Goal: Information Seeking & Learning: Learn about a topic

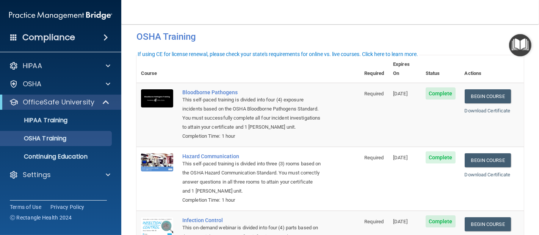
scroll to position [2, 0]
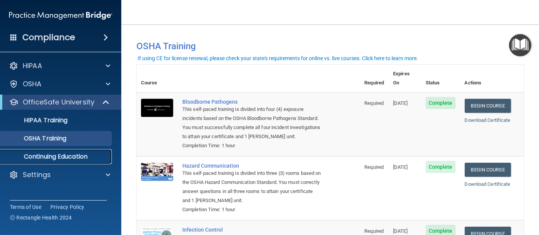
click at [41, 157] on p "Continuing Education" at bounding box center [56, 157] width 103 height 8
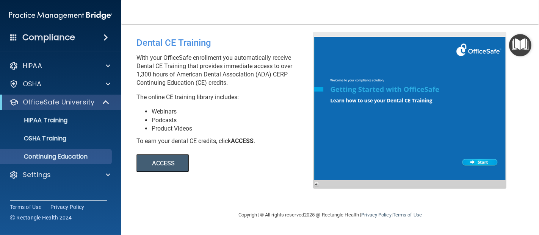
click at [43, 42] on h4 "Compliance" at bounding box center [48, 37] width 53 height 11
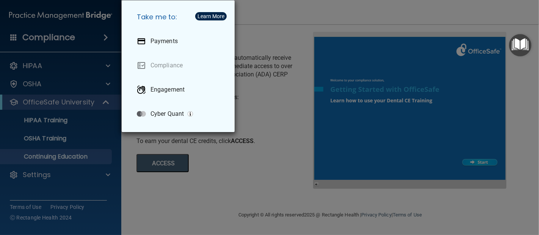
click at [51, 107] on div "Take me to: Payments Compliance Engagement Cyber Quant" at bounding box center [269, 117] width 539 height 235
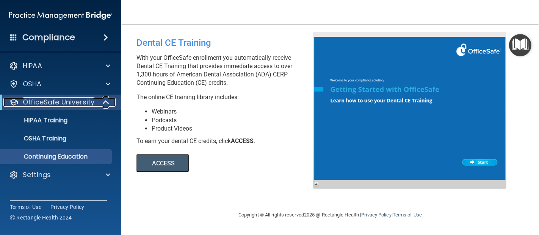
click at [39, 105] on p "OfficeSafe University" at bounding box center [59, 102] width 72 height 9
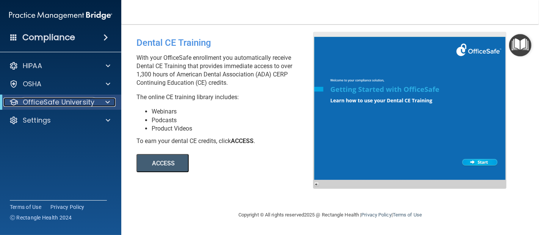
click at [39, 105] on p "OfficeSafe University" at bounding box center [59, 102] width 72 height 9
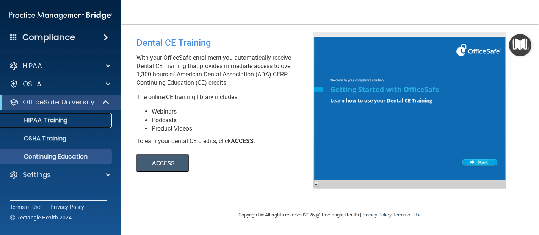
click at [39, 124] on p "HIPAA Training" at bounding box center [36, 121] width 63 height 8
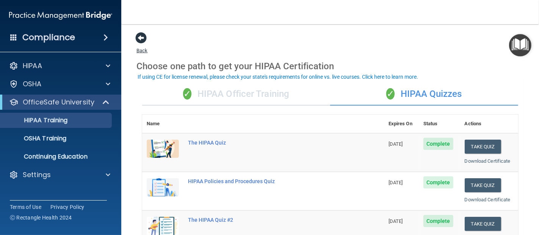
click at [139, 41] on span at bounding box center [140, 37] width 11 height 11
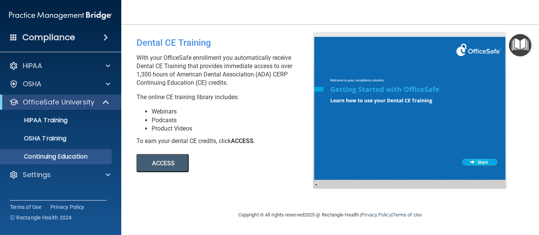
click at [173, 163] on button "ACCESS" at bounding box center [162, 163] width 52 height 18
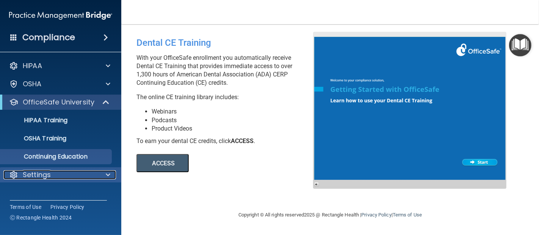
click at [41, 171] on p "Settings" at bounding box center [37, 175] width 28 height 9
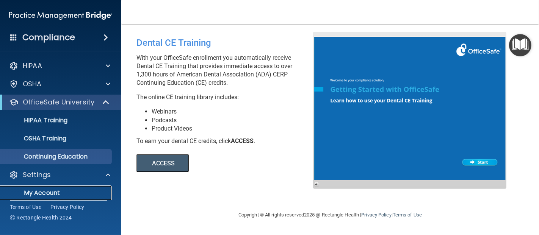
click at [41, 195] on p "My Account" at bounding box center [56, 194] width 103 height 8
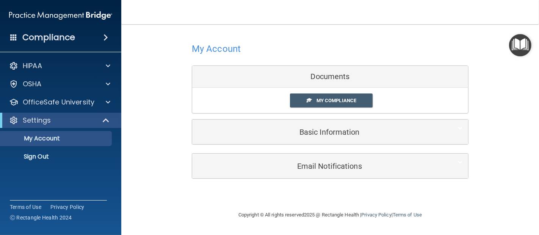
click at [236, 122] on div "Basic Information" at bounding box center [330, 132] width 276 height 25
click at [344, 100] on span "My Compliance" at bounding box center [337, 101] width 40 height 6
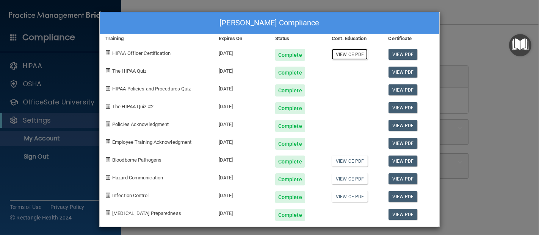
click at [349, 56] on link "View CE PDF" at bounding box center [350, 54] width 36 height 11
click at [341, 161] on link "View CE PDF" at bounding box center [350, 161] width 36 height 11
click at [340, 179] on link "View CE PDF" at bounding box center [350, 179] width 36 height 11
click at [349, 195] on link "View CE PDF" at bounding box center [350, 196] width 36 height 11
